Goal: Transaction & Acquisition: Purchase product/service

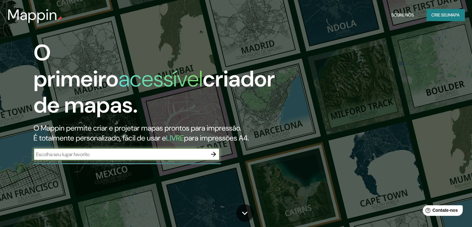
paste input "[GEOGRAPHIC_DATA]-[GEOGRAPHIC_DATA]"
type input "[GEOGRAPHIC_DATA]-[GEOGRAPHIC_DATA]"
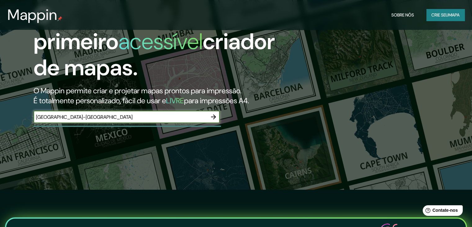
scroll to position [31, 0]
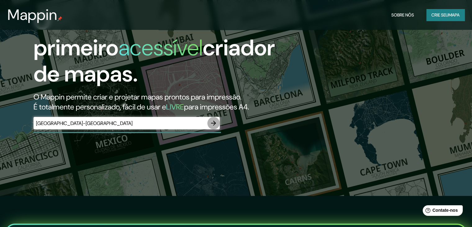
click at [212, 124] on icon "button" at bounding box center [213, 122] width 7 height 7
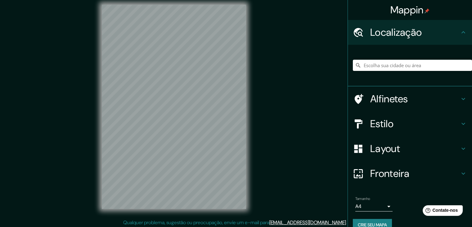
scroll to position [7, 0]
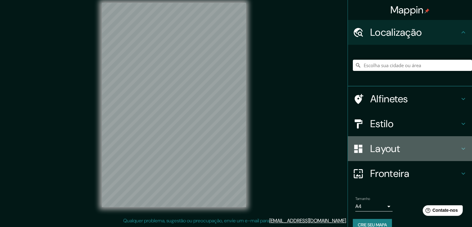
click at [394, 150] on font "Layout" at bounding box center [385, 148] width 30 height 13
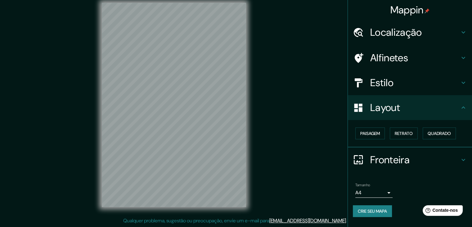
click at [388, 194] on body "Mappin Localização Alfinetes Estilo Layout Paisagem Retrato Quadrado Fronteira …" at bounding box center [236, 106] width 472 height 227
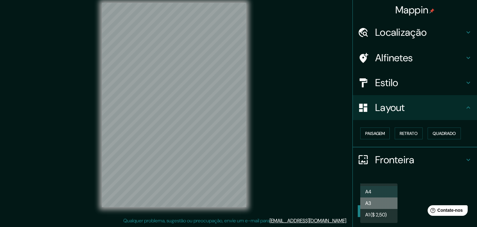
click at [379, 201] on li "A3" at bounding box center [378, 202] width 37 height 11
type input "a4"
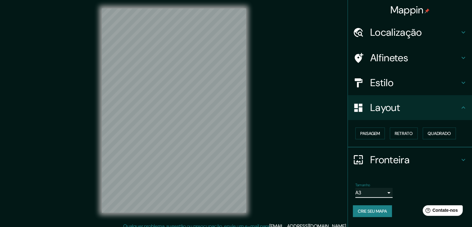
scroll to position [0, 0]
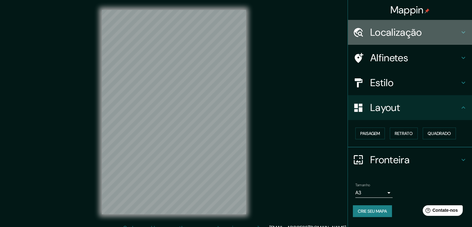
click at [452, 35] on h4 "Localização" at bounding box center [414, 32] width 89 height 12
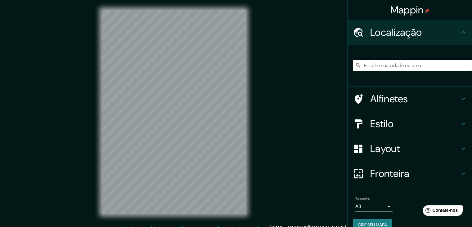
click at [411, 65] on input "Escolha sua cidade ou área" at bounding box center [412, 65] width 119 height 11
paste input "[GEOGRAPHIC_DATA]-[GEOGRAPHIC_DATA]"
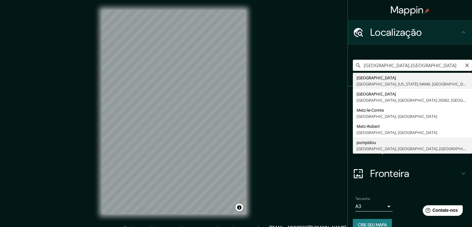
type input "pompidou, [GEOGRAPHIC_DATA], [GEOGRAPHIC_DATA], [GEOGRAPHIC_DATA]"
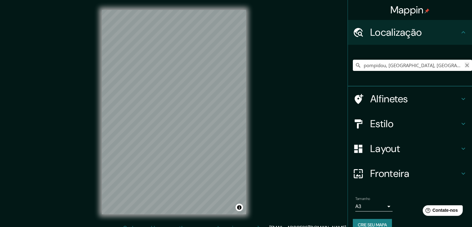
click at [465, 65] on icon "Claro" at bounding box center [467, 65] width 5 height 5
click at [393, 65] on input "Escolha sua cidade ou área" at bounding box center [412, 65] width 119 height 11
paste input "[GEOGRAPHIC_DATA]-[GEOGRAPHIC_DATA]"
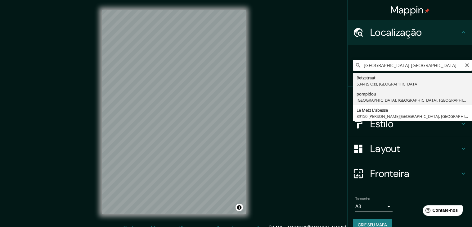
type input "pompidou, [GEOGRAPHIC_DATA], [GEOGRAPHIC_DATA], [GEOGRAPHIC_DATA]"
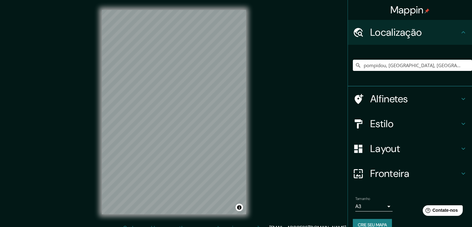
click at [431, 96] on h4 "Alfinetes" at bounding box center [414, 99] width 89 height 12
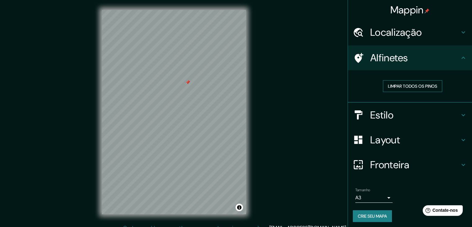
click at [409, 89] on font "Limpar todos os pinos" at bounding box center [412, 86] width 49 height 8
click at [420, 116] on h4 "Estilo" at bounding box center [414, 115] width 89 height 12
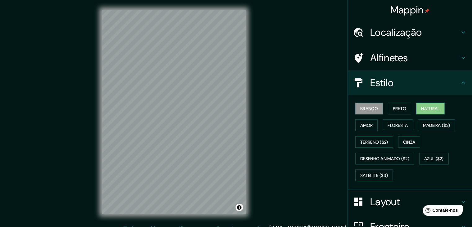
click at [416, 109] on button "Natural" at bounding box center [430, 108] width 29 height 12
click at [420, 32] on h4 "Localização" at bounding box center [414, 32] width 89 height 12
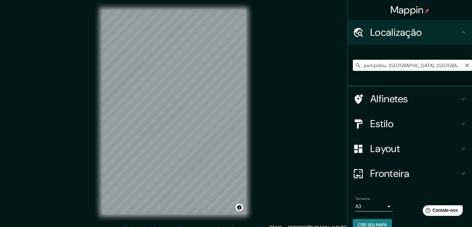
click at [465, 65] on input "pompidou, [GEOGRAPHIC_DATA], [GEOGRAPHIC_DATA], [GEOGRAPHIC_DATA]" at bounding box center [412, 65] width 119 height 11
click at [465, 63] on icon "Claro" at bounding box center [467, 65] width 5 height 5
paste input "[GEOGRAPHIC_DATA]-[GEOGRAPHIC_DATA]"
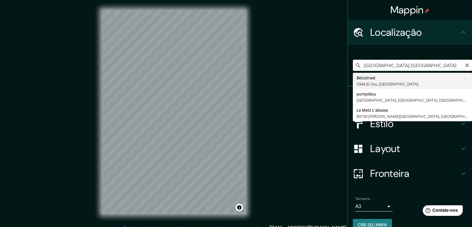
drag, startPoint x: 411, startPoint y: 66, endPoint x: 398, endPoint y: 65, distance: 13.1
click at [398, 65] on input "[GEOGRAPHIC_DATA]-[GEOGRAPHIC_DATA]" at bounding box center [412, 65] width 119 height 11
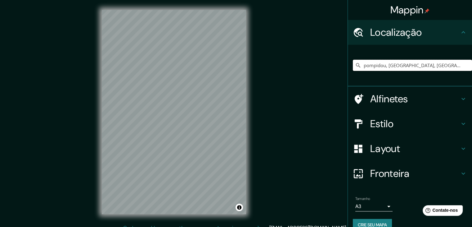
drag, startPoint x: 422, startPoint y: 64, endPoint x: 339, endPoint y: 61, distance: 83.3
click at [339, 61] on div "Mappin Localização pompidou, [GEOGRAPHIC_DATA], [GEOGRAPHIC_DATA], [GEOGRAPHIC_…" at bounding box center [236, 117] width 472 height 234
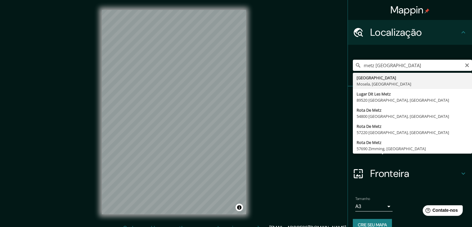
type input "[GEOGRAPHIC_DATA], [GEOGRAPHIC_DATA], [GEOGRAPHIC_DATA]"
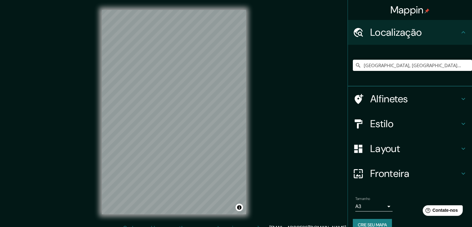
click at [394, 106] on div "Alfinetes" at bounding box center [410, 98] width 124 height 25
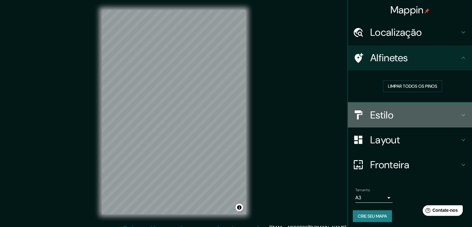
click at [390, 112] on h4 "Estilo" at bounding box center [414, 115] width 89 height 12
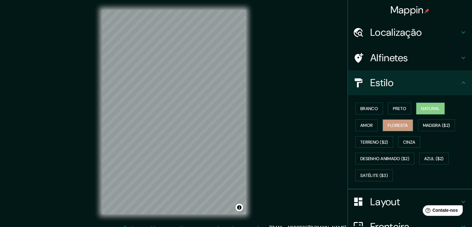
click at [393, 127] on font "Floresta" at bounding box center [398, 125] width 20 height 6
click at [365, 126] on font "Amor" at bounding box center [367, 125] width 12 height 6
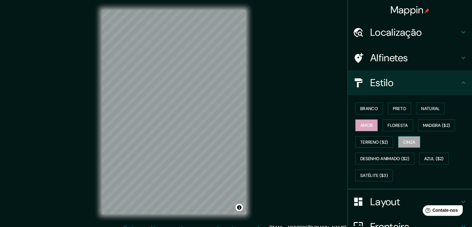
click at [399, 142] on button "Cinza" at bounding box center [409, 142] width 22 height 12
click at [363, 172] on font "Satélite ($3)" at bounding box center [375, 175] width 28 height 6
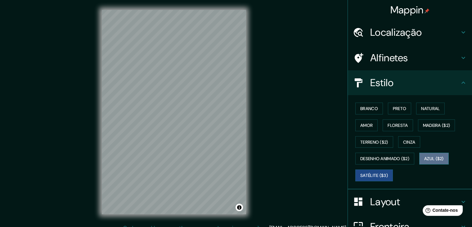
click at [426, 160] on font "Azul ($2)" at bounding box center [435, 159] width 20 height 6
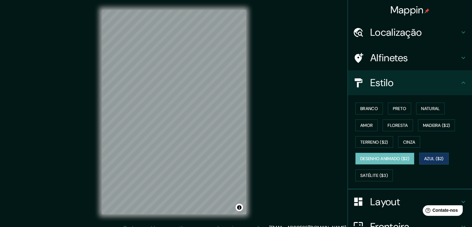
click at [376, 156] on font "Desenho animado ($2)" at bounding box center [385, 159] width 49 height 6
click at [421, 111] on font "Natural" at bounding box center [430, 108] width 19 height 8
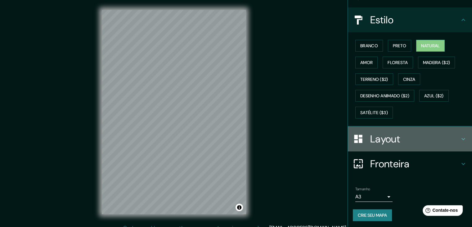
click at [409, 138] on h4 "Layout" at bounding box center [414, 139] width 89 height 12
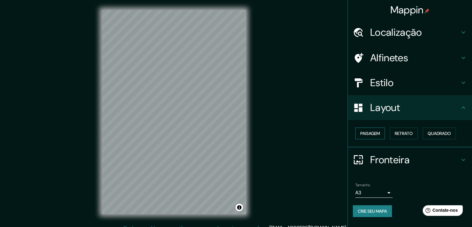
click at [380, 134] on font "Paisagem" at bounding box center [371, 133] width 20 height 6
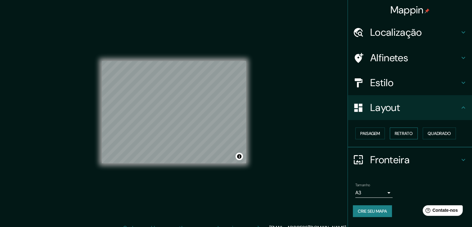
click at [398, 135] on font "Retrato" at bounding box center [404, 133] width 18 height 6
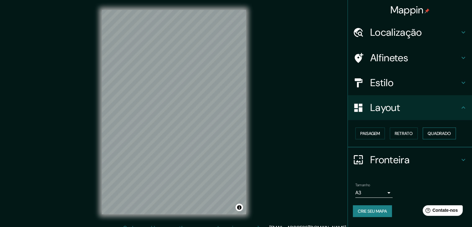
click at [430, 137] on button "Quadrado" at bounding box center [439, 133] width 33 height 12
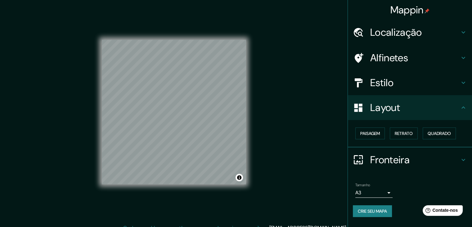
click at [413, 160] on h4 "Fronteira" at bounding box center [414, 159] width 89 height 12
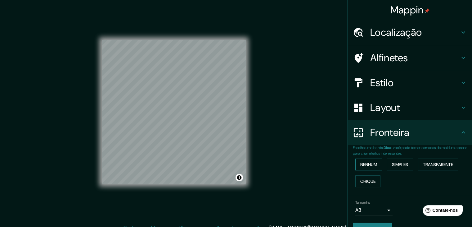
click at [361, 163] on font "Nenhum" at bounding box center [369, 164] width 17 height 6
click at [393, 163] on font "Simples" at bounding box center [400, 164] width 16 height 6
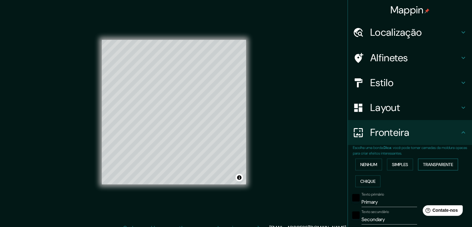
click at [430, 166] on font "Transparente" at bounding box center [438, 164] width 30 height 6
click at [356, 178] on button "Chique" at bounding box center [368, 181] width 25 height 12
